Goal: Transaction & Acquisition: Purchase product/service

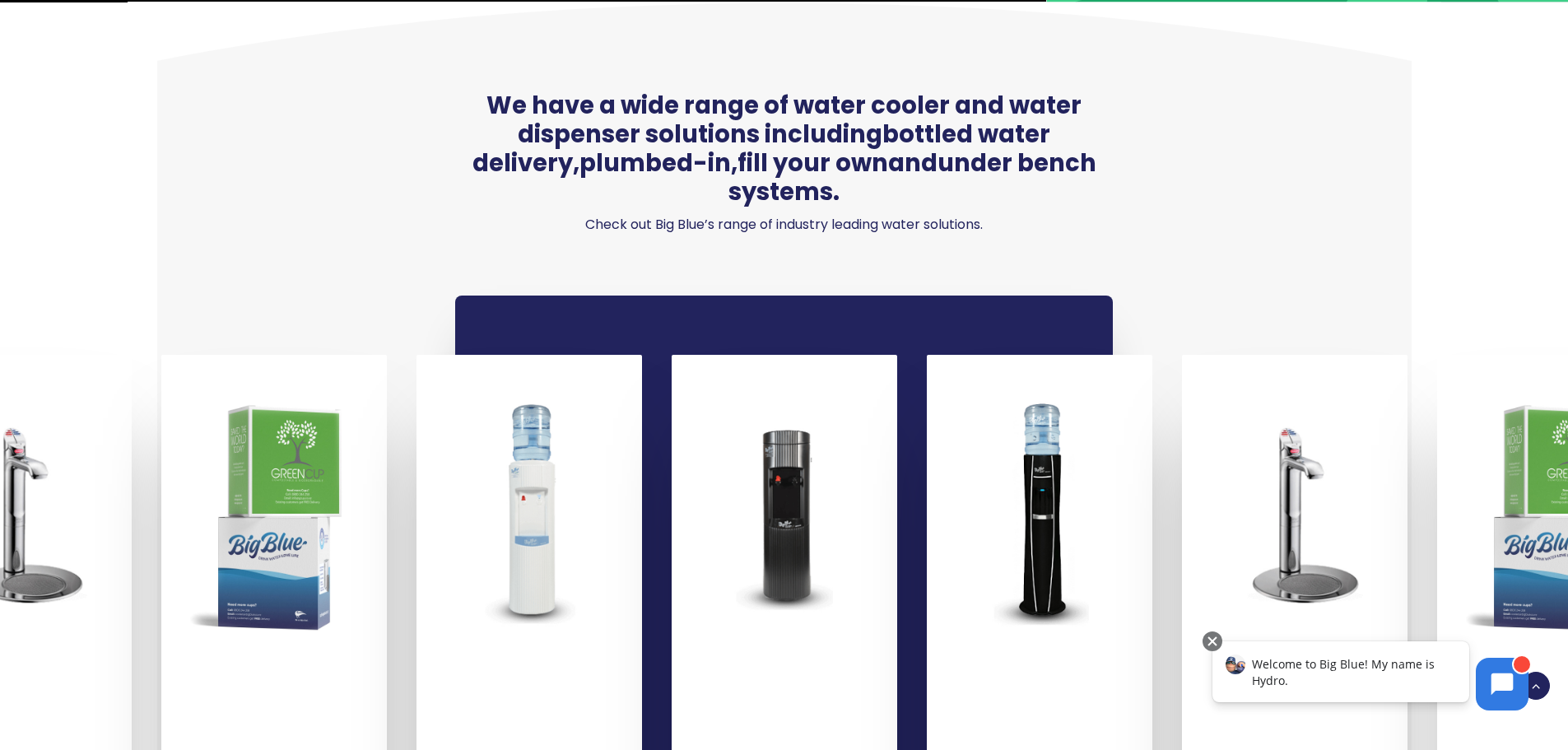
scroll to position [1151, 0]
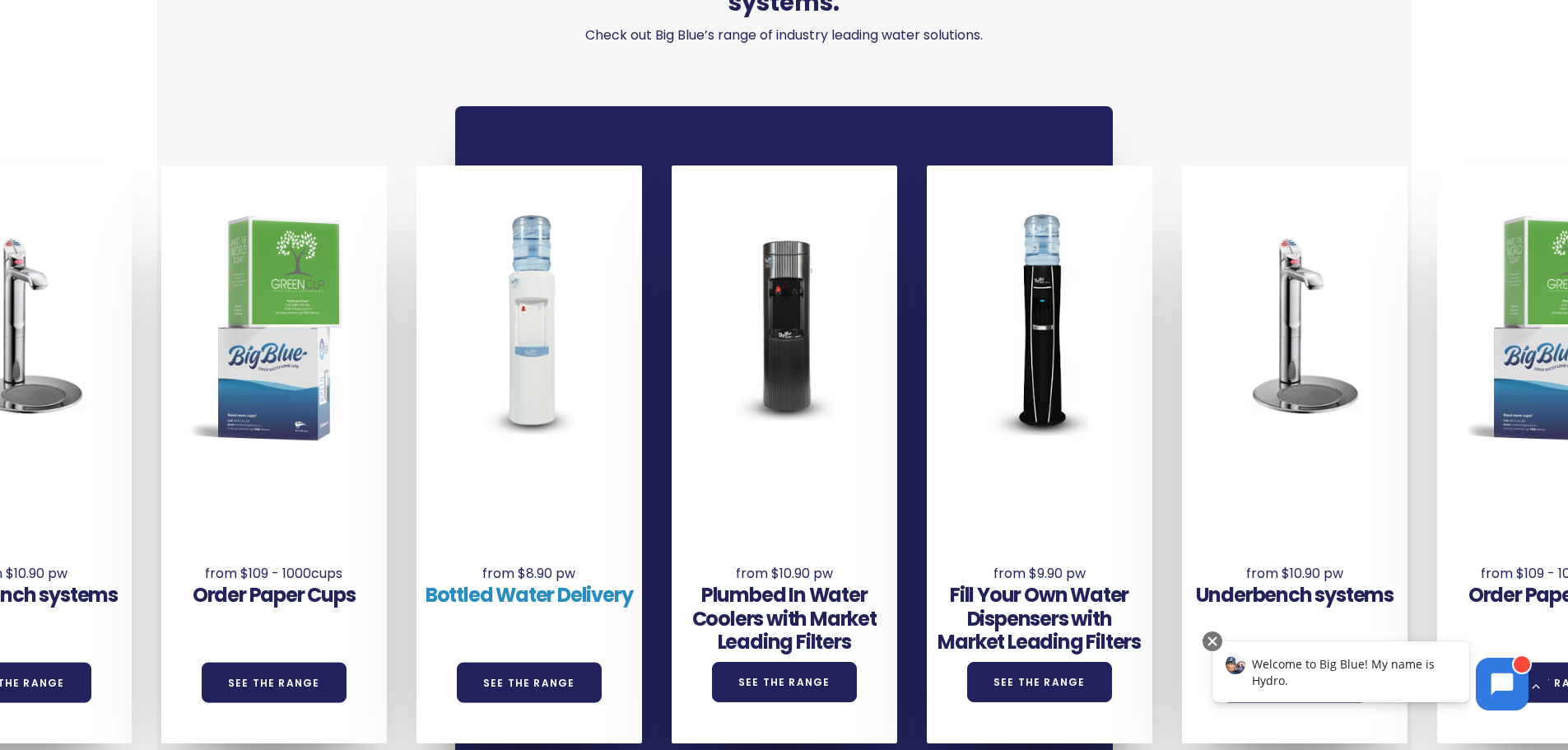
click at [537, 581] on link "Bottled Water Delivery" at bounding box center [529, 594] width 208 height 27
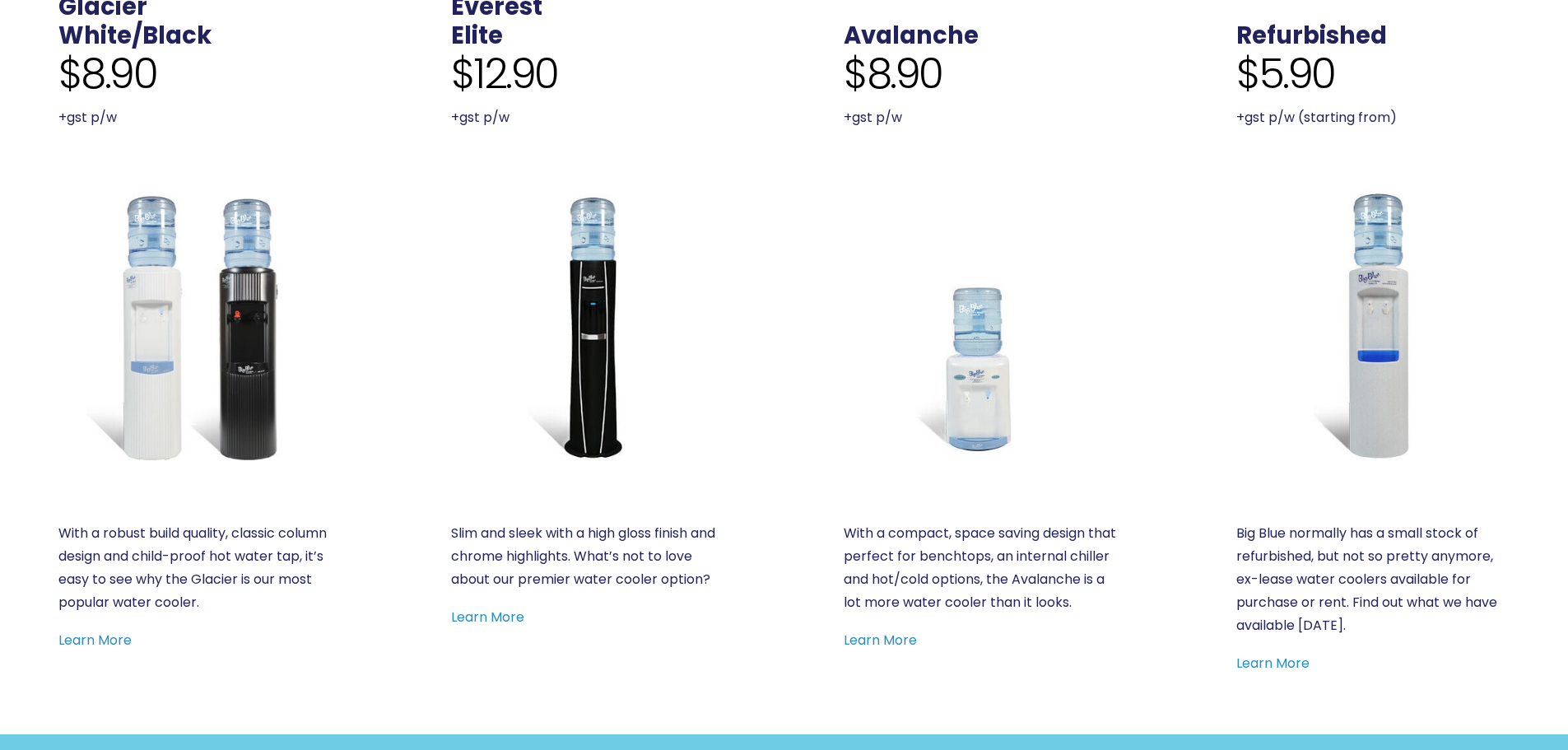
scroll to position [658, 0]
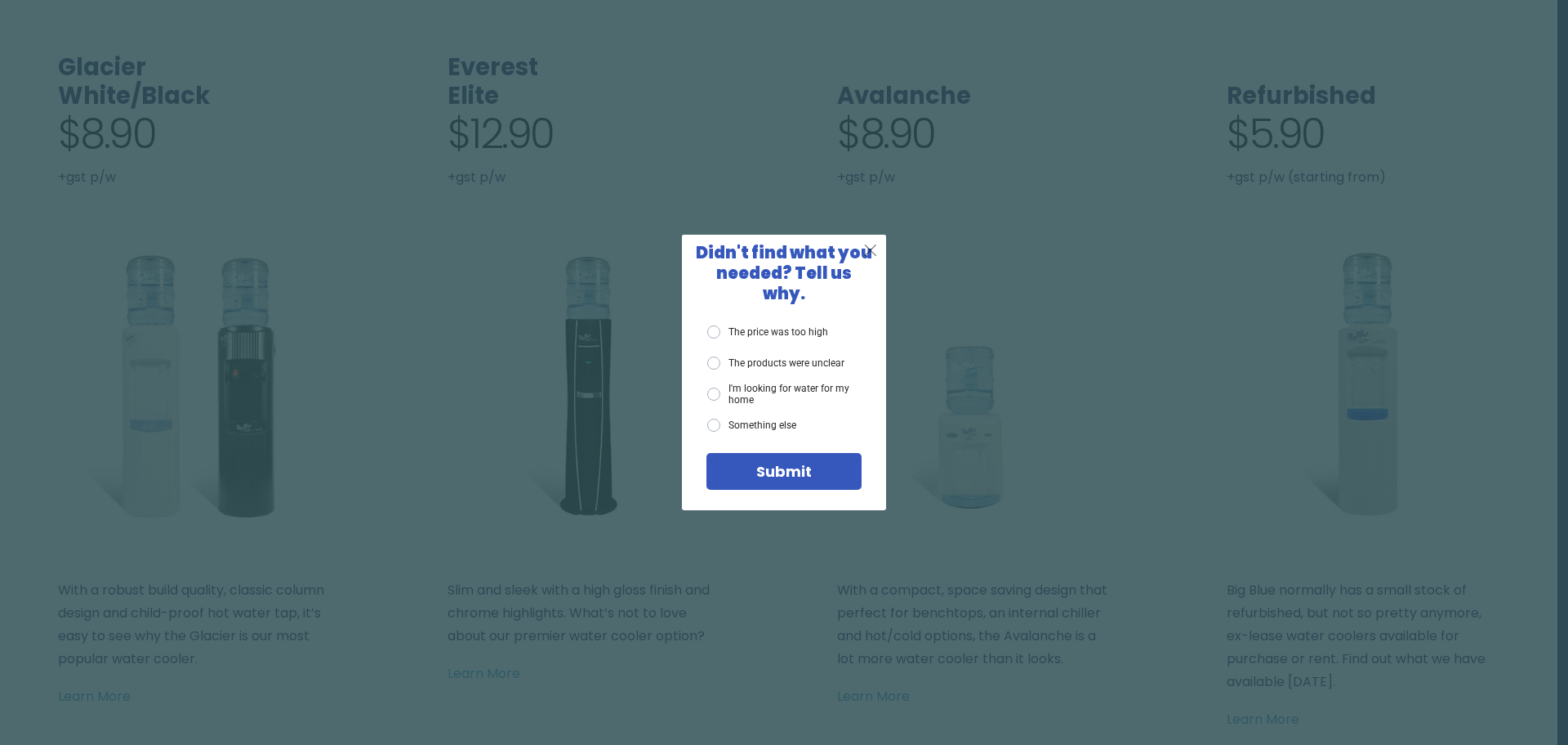
click at [867, 257] on span "X" at bounding box center [871, 250] width 15 height 21
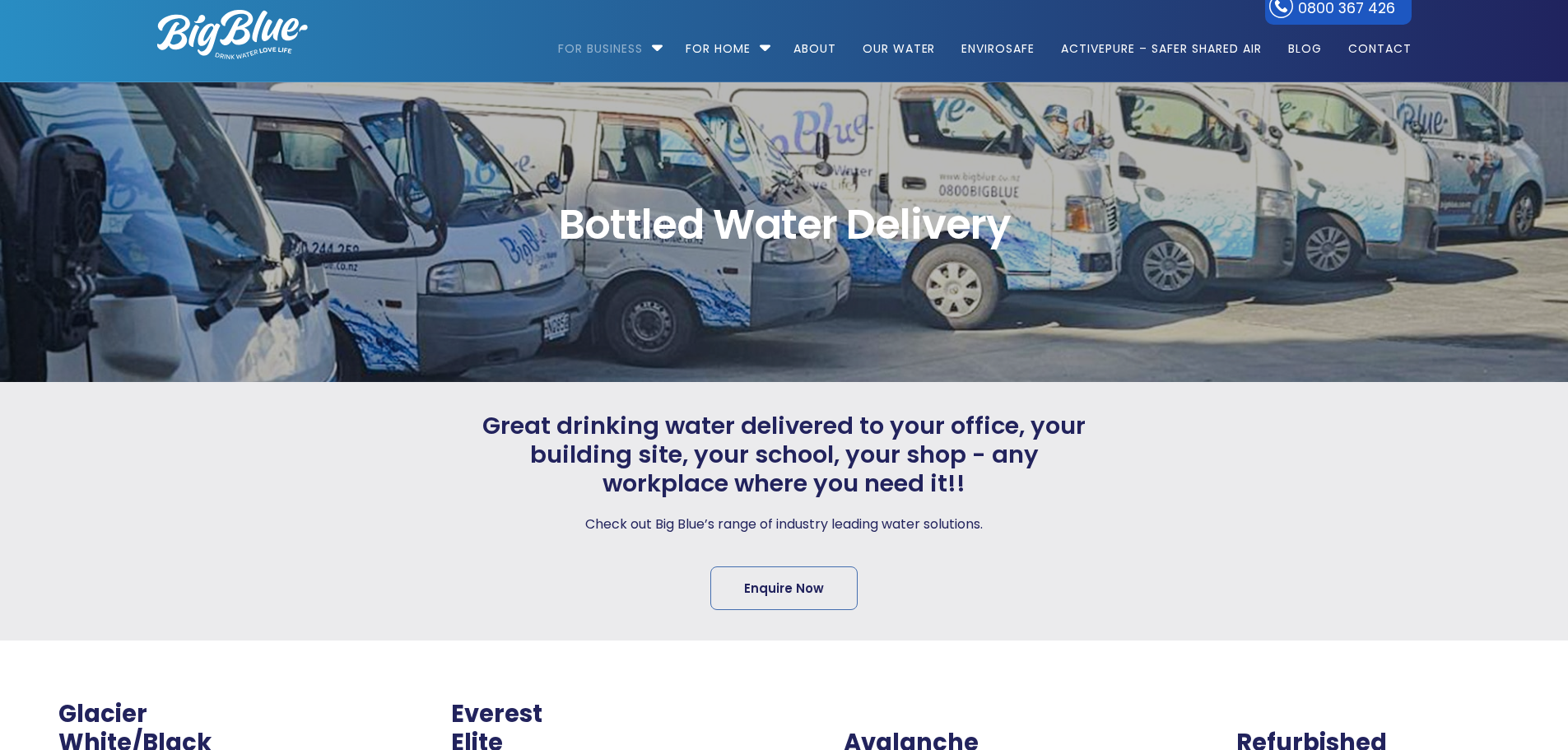
scroll to position [0, 0]
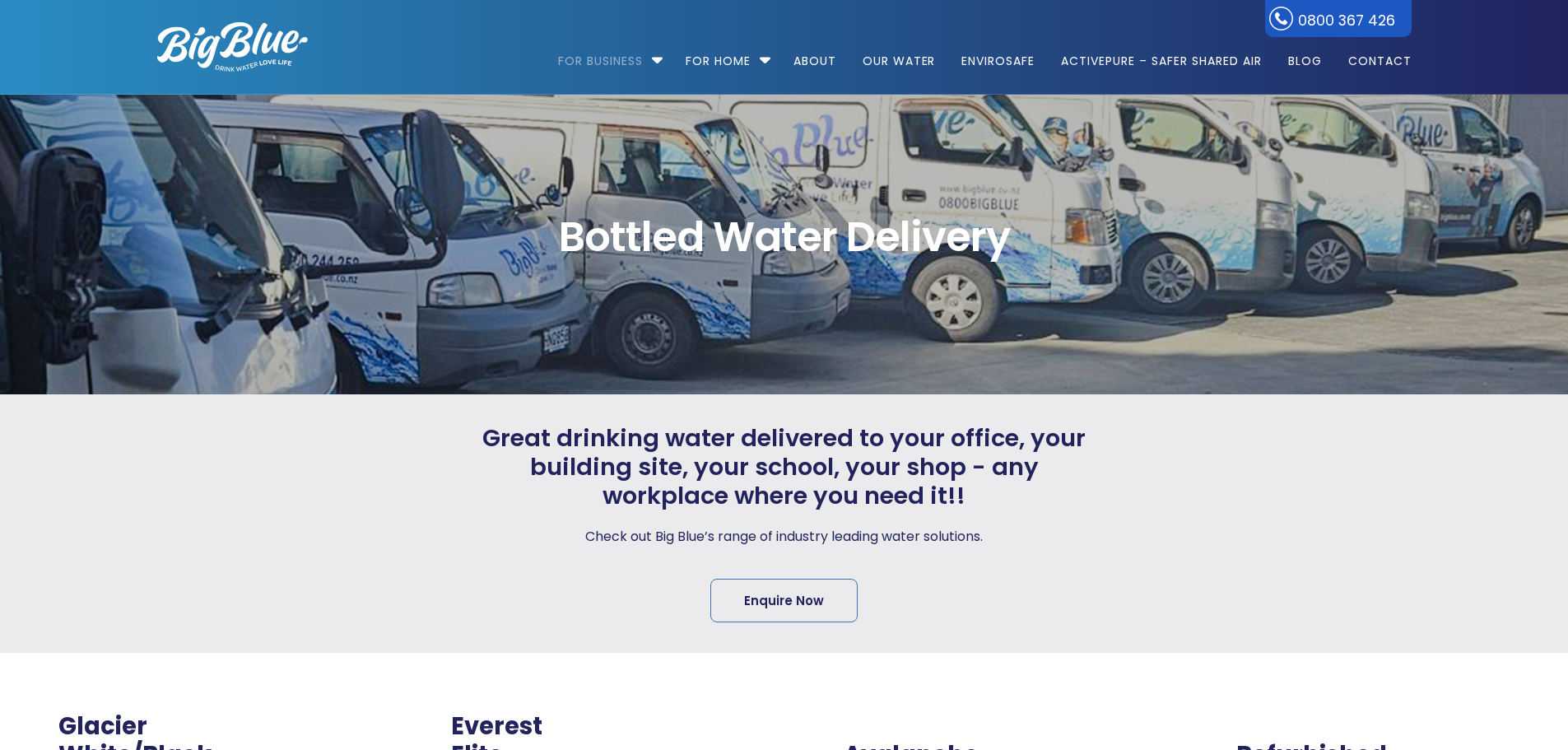
click at [211, 552] on div at bounding box center [288, 523] width 321 height 198
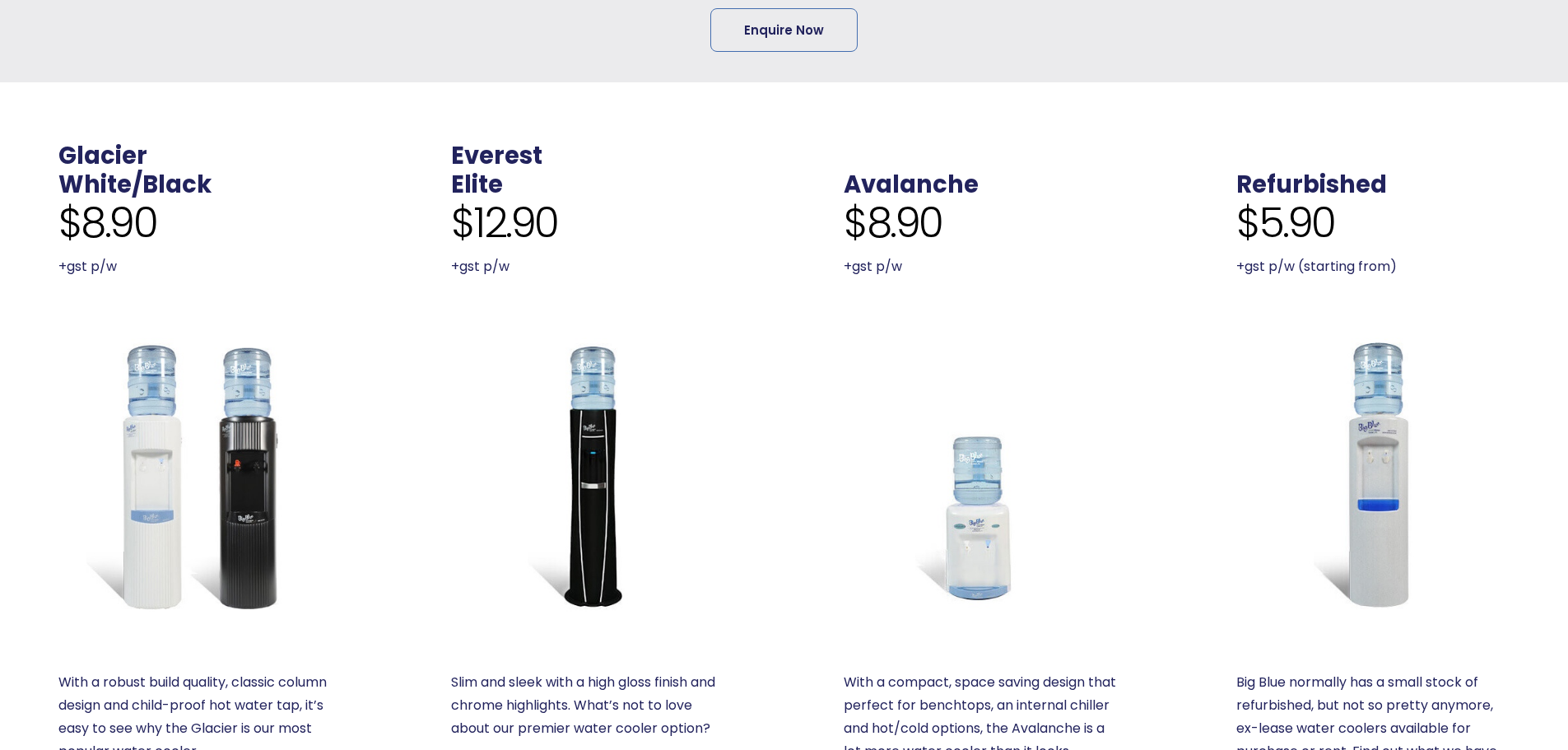
scroll to position [741, 0]
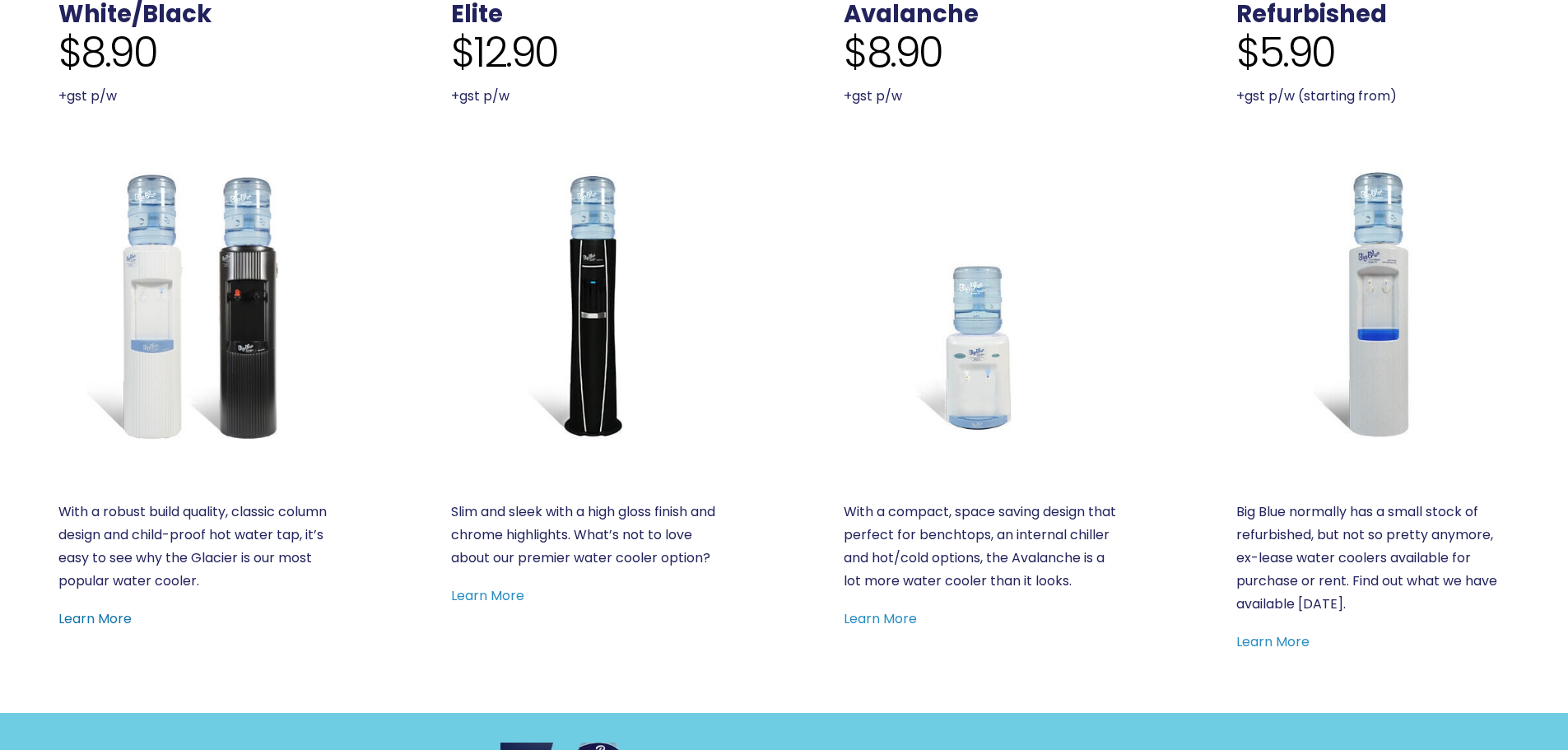
click at [105, 613] on link "Learn More" at bounding box center [95, 619] width 74 height 19
